Goal: Register for event/course

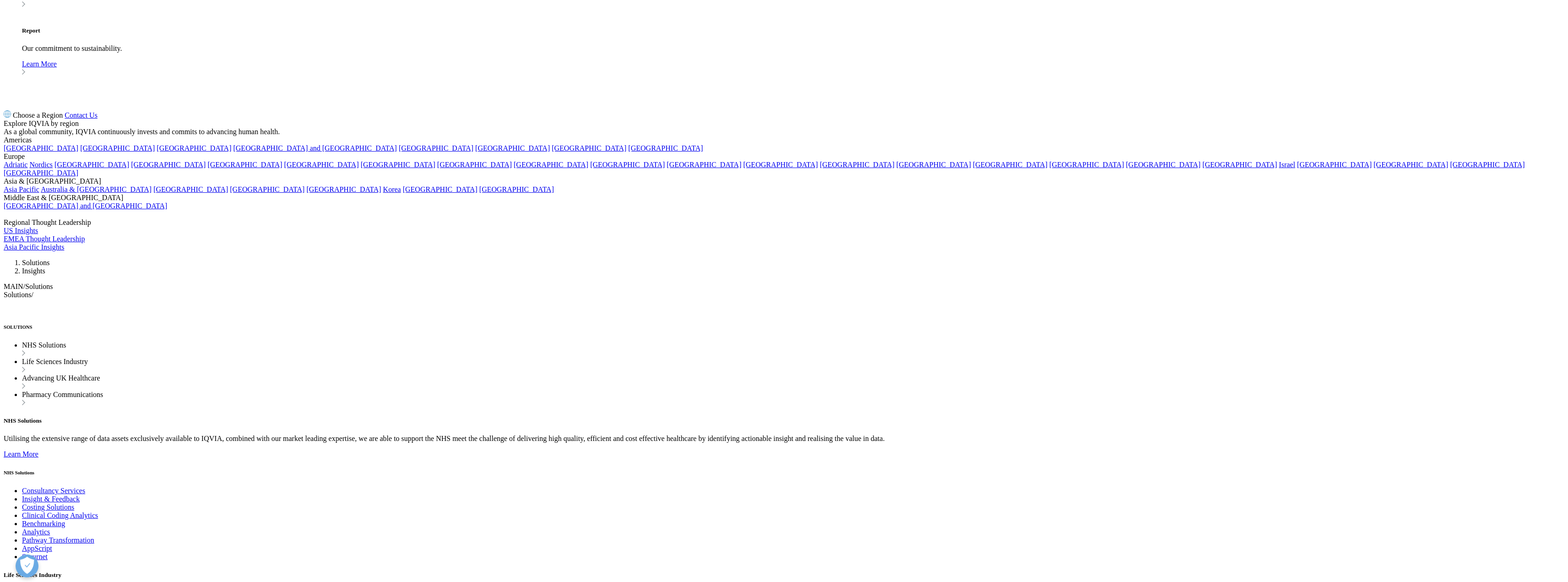
scroll to position [458, 0]
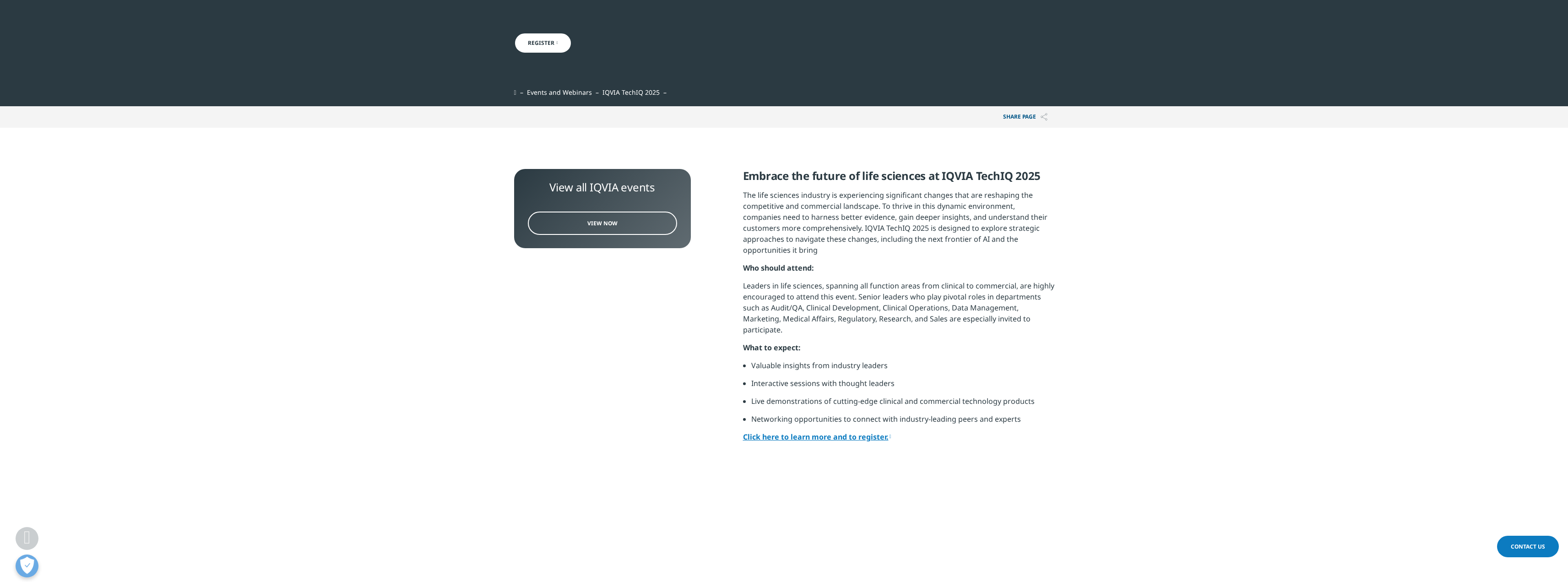
scroll to position [188, 0]
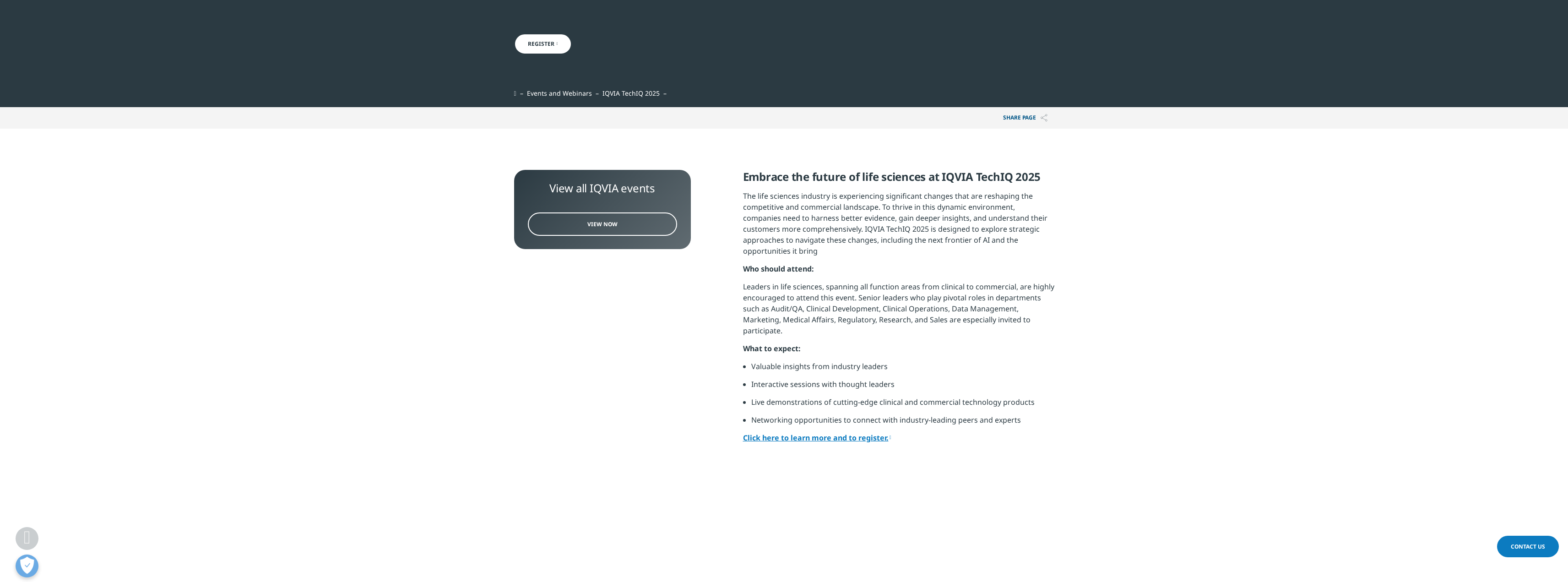
click at [597, 226] on span "View Now" at bounding box center [603, 224] width 30 height 8
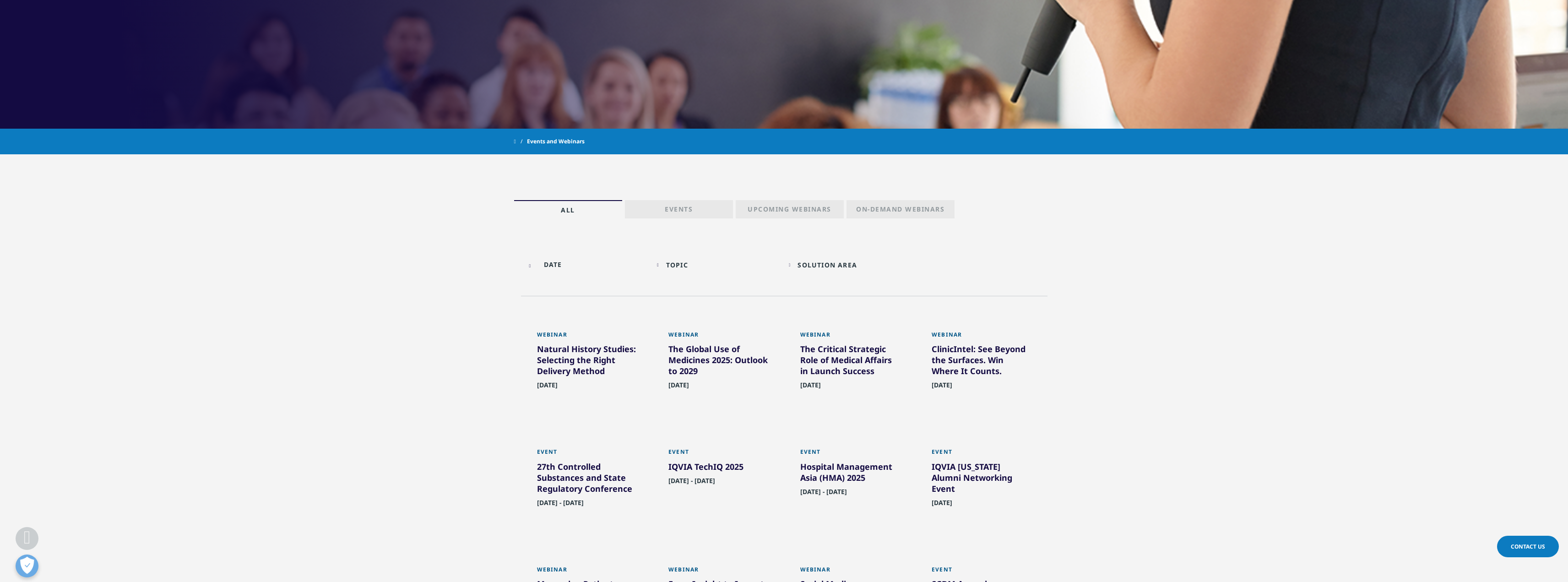
scroll to position [284, 0]
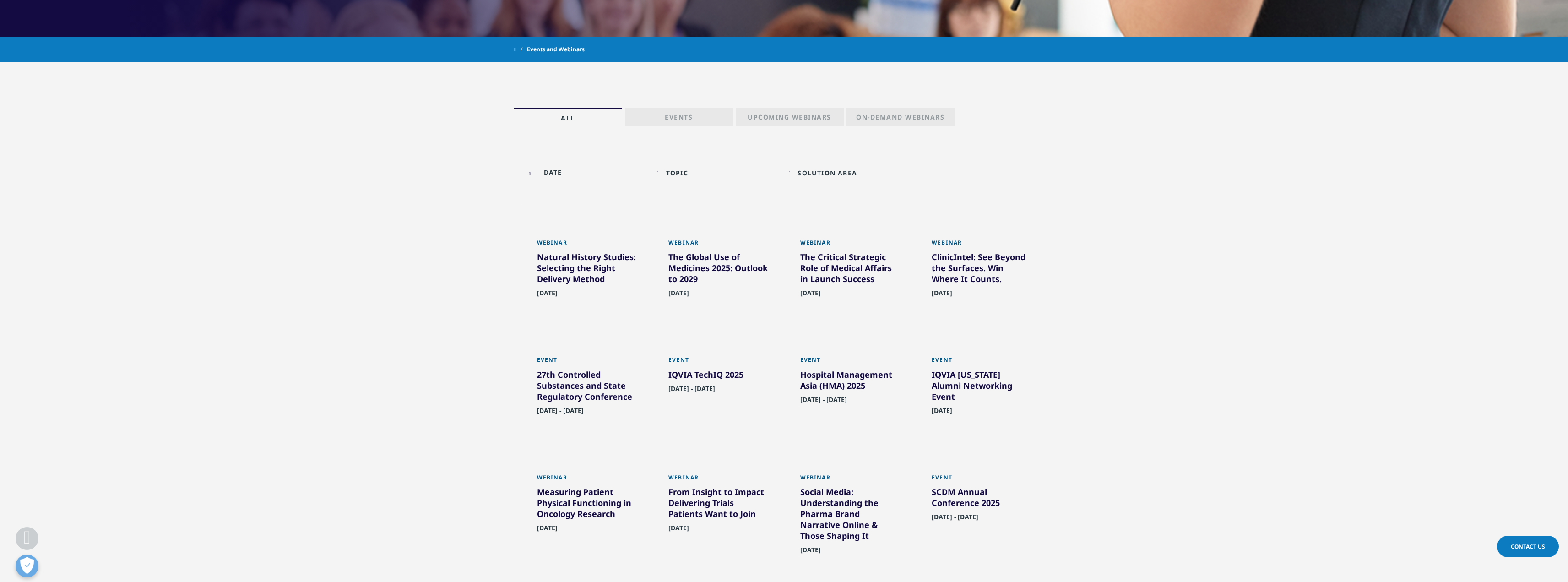
click at [699, 376] on div "IQVIA TechIQ 2025" at bounding box center [718, 376] width 100 height 15
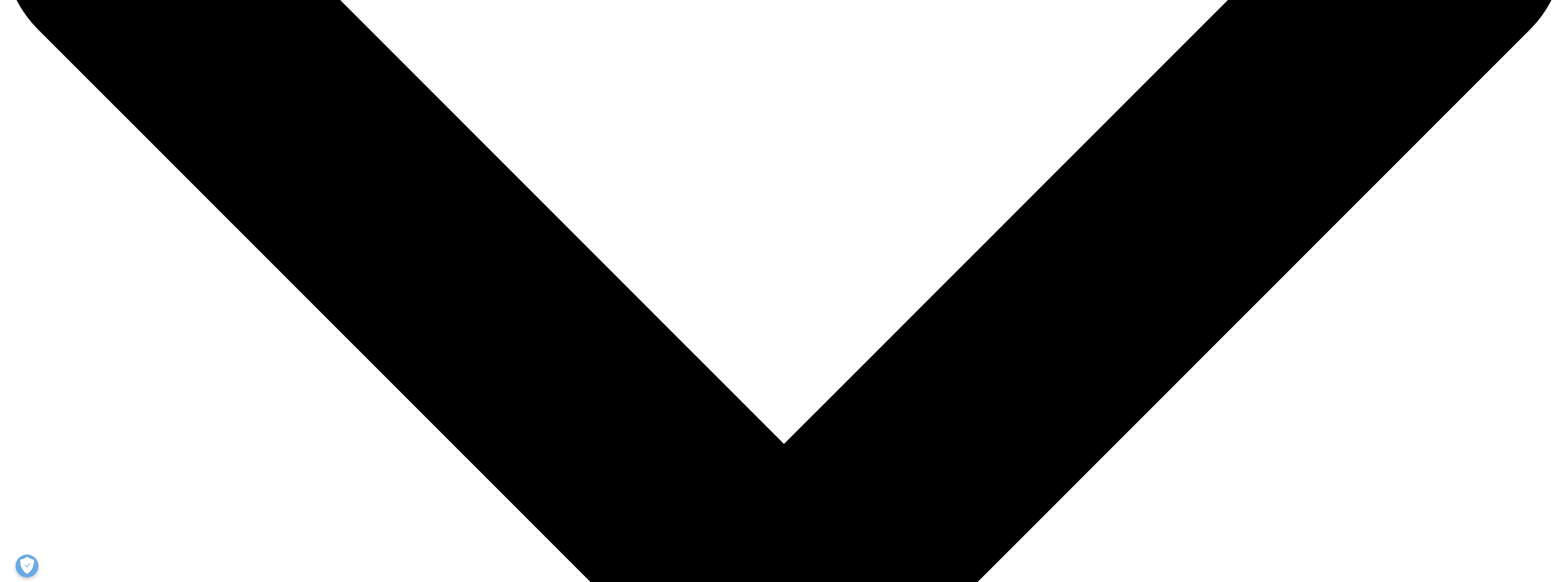
scroll to position [184, 0]
